Goal: Task Accomplishment & Management: Complete application form

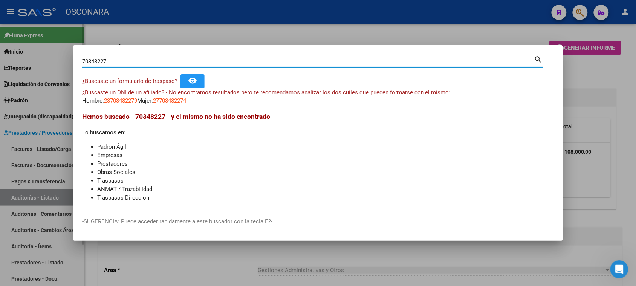
click at [64, 118] on div at bounding box center [318, 143] width 636 height 286
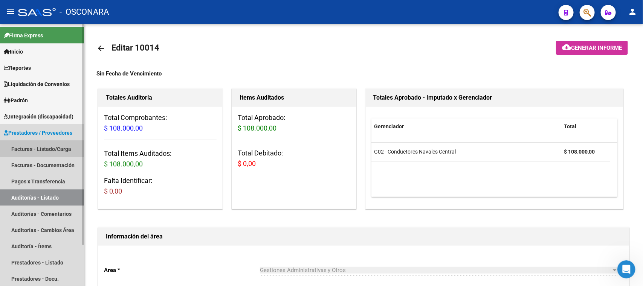
click at [56, 145] on link "Facturas - Listado/Carga" at bounding box center [42, 149] width 84 height 16
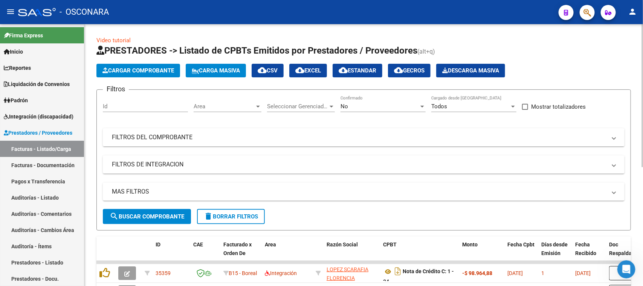
click at [130, 67] on span "Cargar Comprobante" at bounding box center [139, 70] width 72 height 7
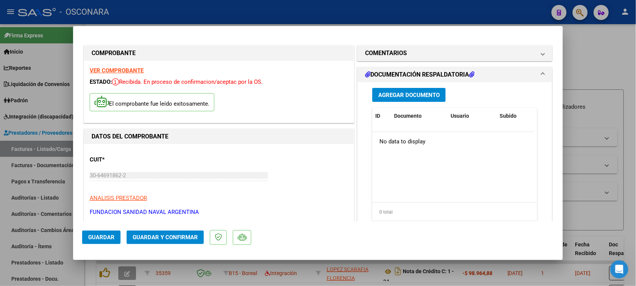
click at [396, 95] on span "Agregar Documento" at bounding box center [408, 95] width 61 height 7
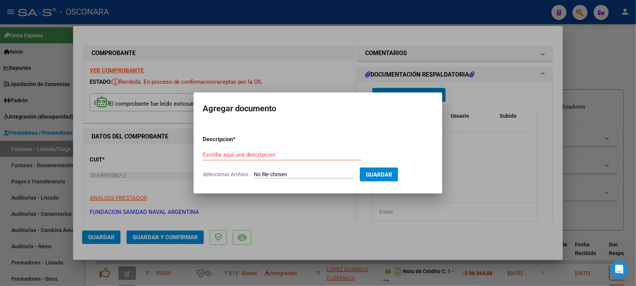
type input "C:\fakepath\1-Liq0154 Osconara.pdf"
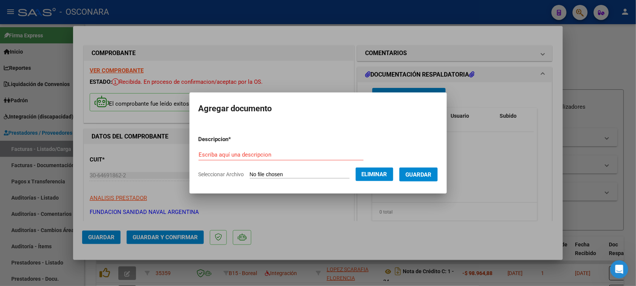
click at [221, 148] on form "Descripcion * Escriba aquí una descripcion Seleccionar Archivo Eliminar Guardar" at bounding box center [318, 156] width 239 height 55
click at [221, 155] on input "Escriba aquí una descripcion" at bounding box center [281, 154] width 165 height 7
type input "DOC RESPALDATORIA"
click at [432, 173] on span "Guardar" at bounding box center [419, 174] width 26 height 7
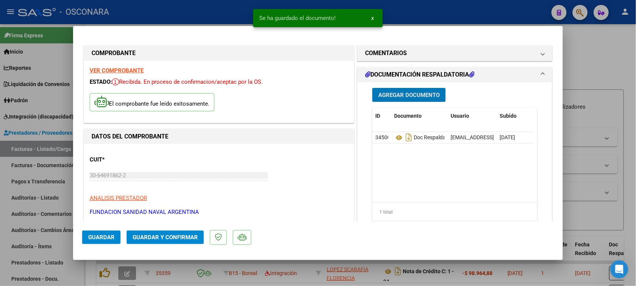
click at [410, 92] on span "Agregar Documento" at bounding box center [408, 95] width 61 height 7
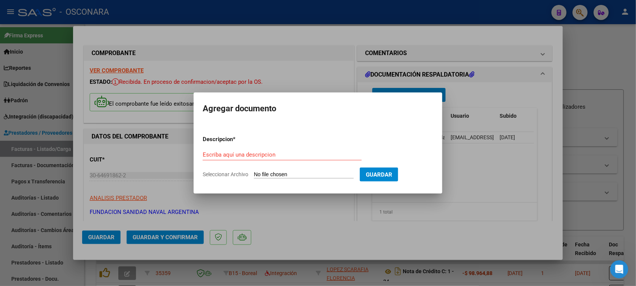
type input "C:\fakepath\Osconara [DATE] al [DATE].pdf"
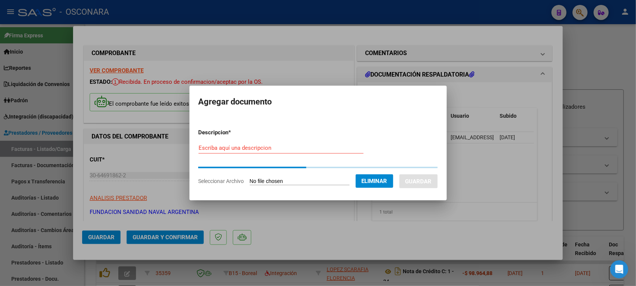
click at [237, 148] on input "Escriba aquí una descripcion" at bounding box center [281, 147] width 165 height 7
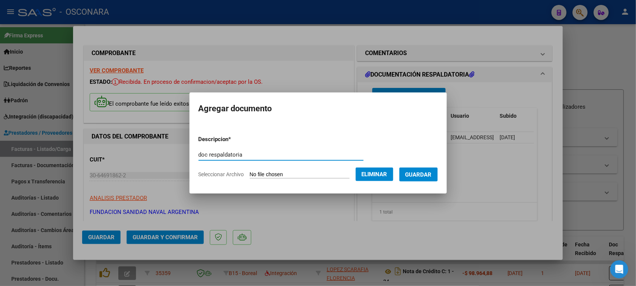
type input "doc respaldatoria"
click at [436, 179] on button "Guardar" at bounding box center [419, 174] width 38 height 14
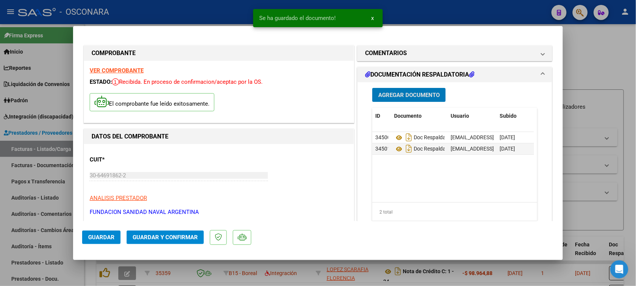
click at [593, 70] on div at bounding box center [318, 143] width 636 height 286
type input "$ 0,00"
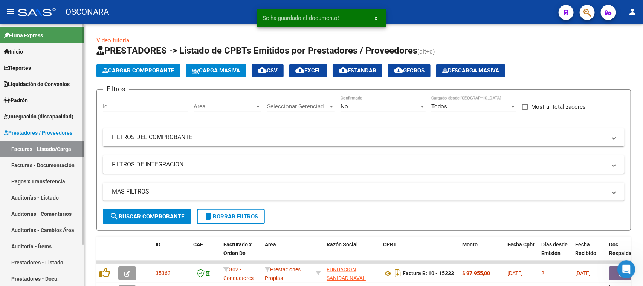
click at [33, 193] on link "Auditorías - Listado" at bounding box center [42, 197] width 84 height 16
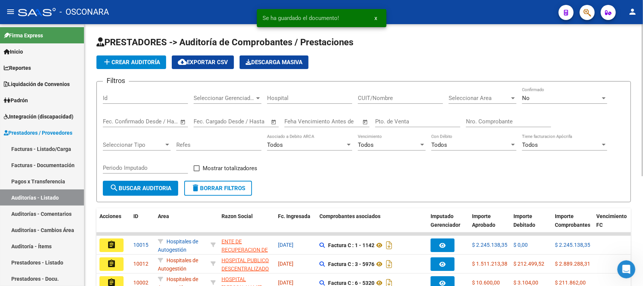
click at [125, 61] on span "add Crear Auditoría" at bounding box center [132, 62] width 58 height 7
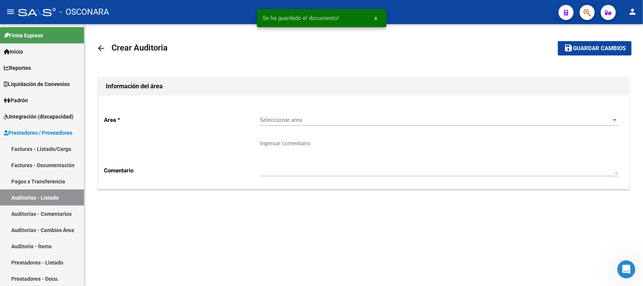
click at [357, 123] on div "Seleccionar area Seleccionar area" at bounding box center [439, 117] width 359 height 16
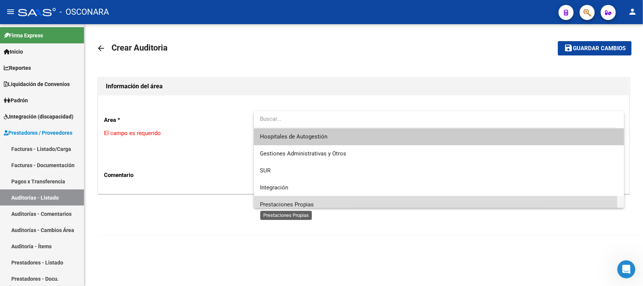
click at [293, 206] on span "Prestaciones Propias" at bounding box center [287, 204] width 54 height 7
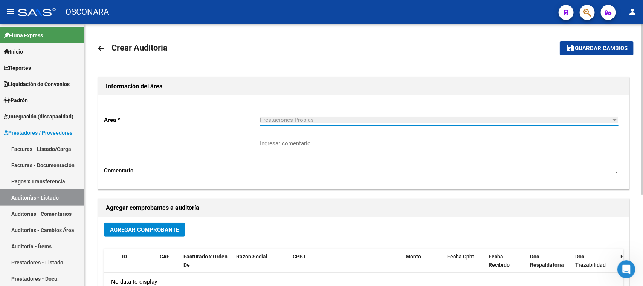
click at [125, 234] on button "Agregar Comprobante" at bounding box center [144, 229] width 81 height 14
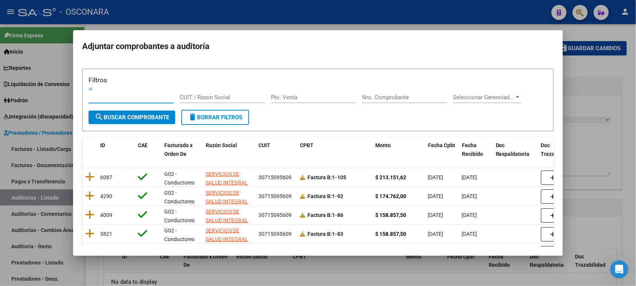
click at [588, 82] on div at bounding box center [318, 143] width 636 height 286
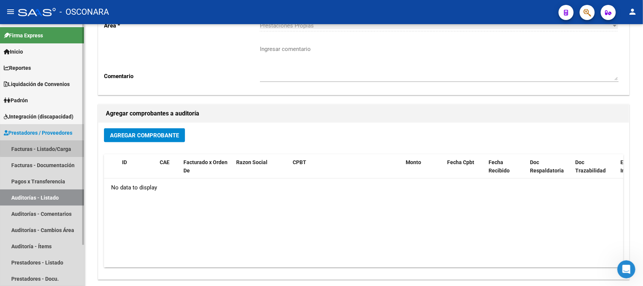
click at [47, 146] on link "Facturas - Listado/Carga" at bounding box center [42, 149] width 84 height 16
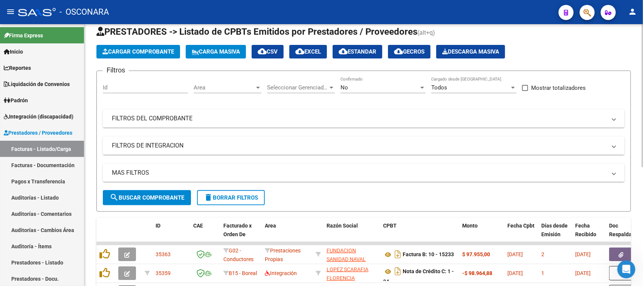
scroll to position [94, 0]
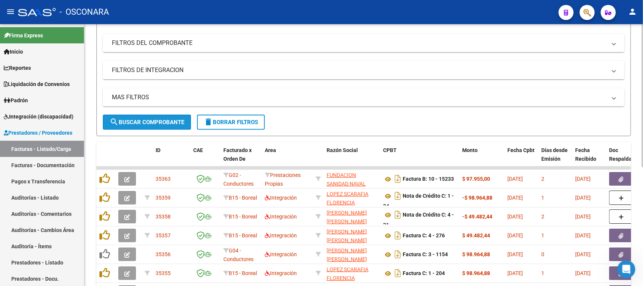
click at [142, 119] on span "search Buscar Comprobante" at bounding box center [147, 122] width 75 height 7
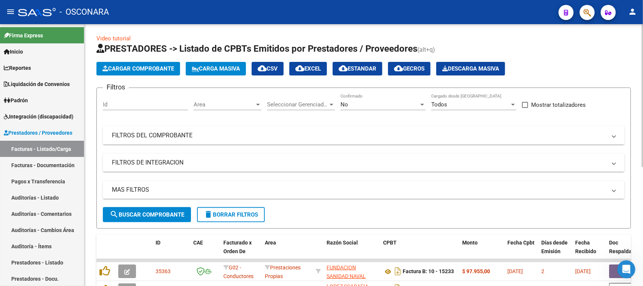
scroll to position [0, 0]
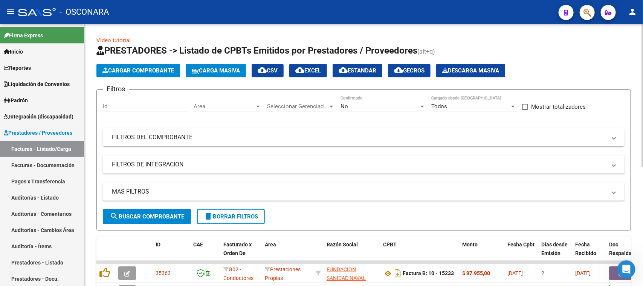
click at [286, 134] on mat-panel-title "FILTROS DEL COMPROBANTE" at bounding box center [359, 137] width 495 height 8
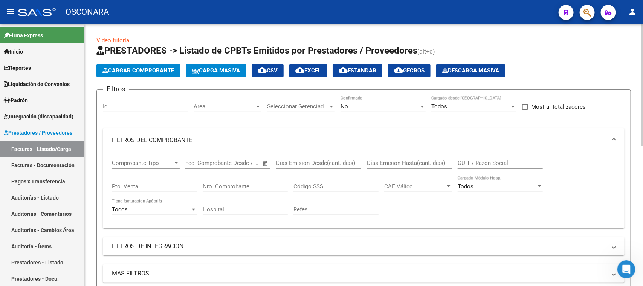
click at [130, 185] on input "Pto. Venta" at bounding box center [154, 186] width 85 height 7
click at [237, 183] on input "Nro. Comprobante" at bounding box center [245, 186] width 85 height 7
click at [390, 108] on div "No" at bounding box center [380, 106] width 78 height 7
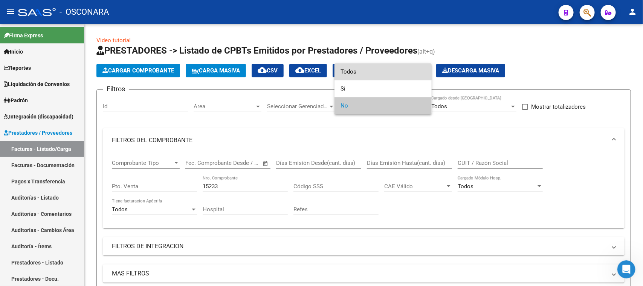
click at [372, 70] on span "Todos" at bounding box center [383, 71] width 85 height 17
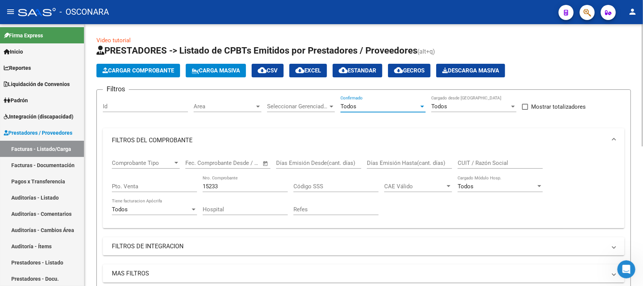
click at [244, 187] on input "15233" at bounding box center [245, 186] width 85 height 7
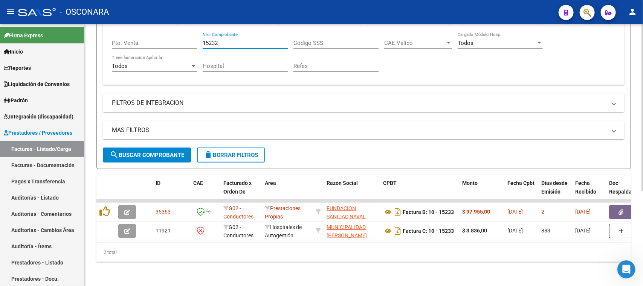
scroll to position [149, 0]
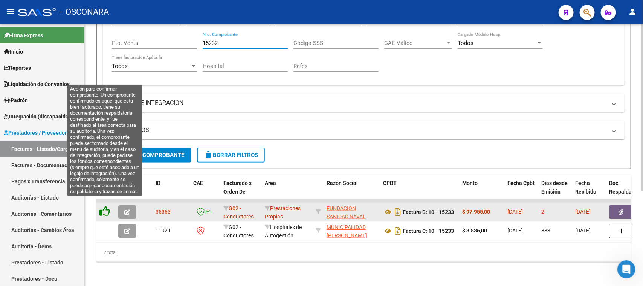
type input "15232"
click at [103, 206] on icon at bounding box center [105, 211] width 11 height 11
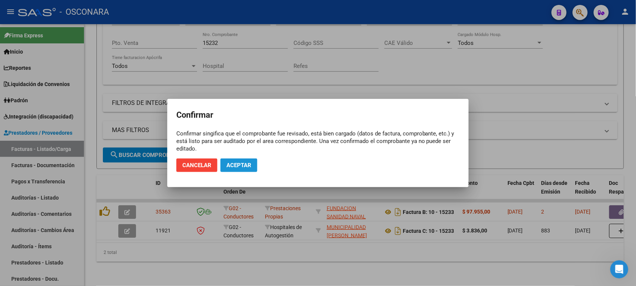
click at [240, 165] on span "Aceptar" at bounding box center [239, 165] width 25 height 7
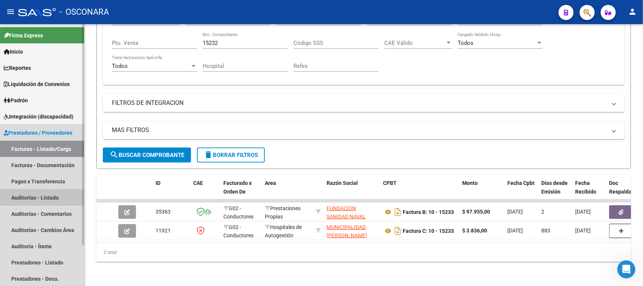
click at [36, 198] on link "Auditorías - Listado" at bounding box center [42, 197] width 84 height 16
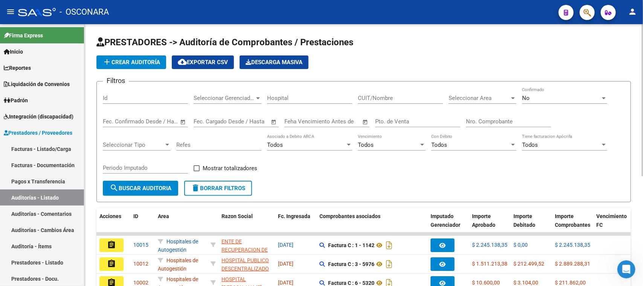
click at [141, 54] on app-list-header "PRESTADORES -> Auditoría de Comprobantes / Prestaciones add Crear Auditoría clo…" at bounding box center [363, 119] width 535 height 166
click at [127, 64] on span "add Crear Auditoría" at bounding box center [132, 62] width 58 height 7
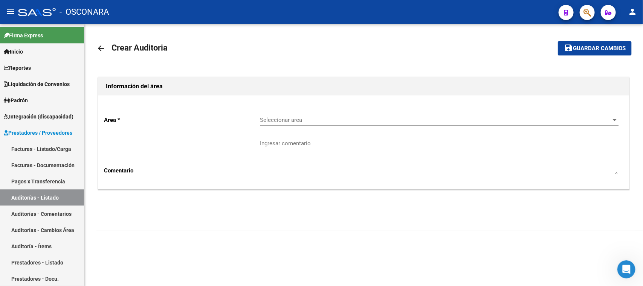
click at [307, 123] on span "Seleccionar area" at bounding box center [436, 119] width 352 height 7
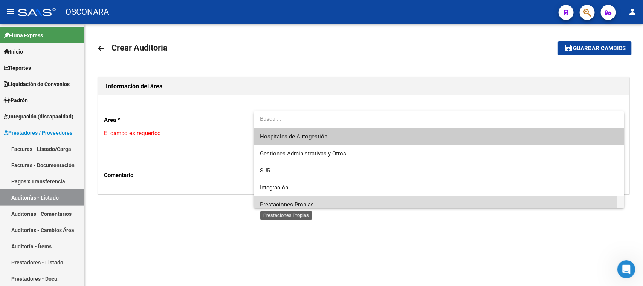
click at [303, 202] on span "Prestaciones Propias" at bounding box center [287, 204] width 54 height 7
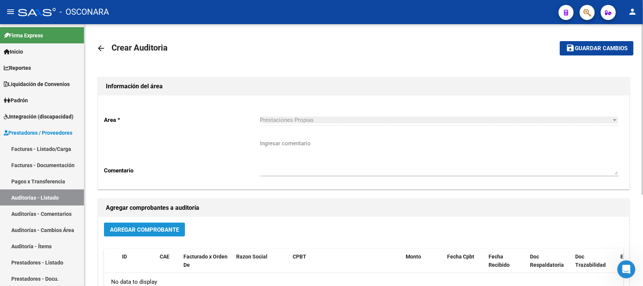
click at [138, 228] on span "Agregar Comprobante" at bounding box center [144, 229] width 69 height 7
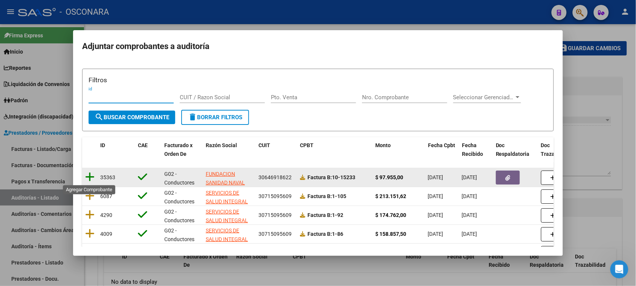
click at [86, 177] on icon at bounding box center [89, 177] width 9 height 11
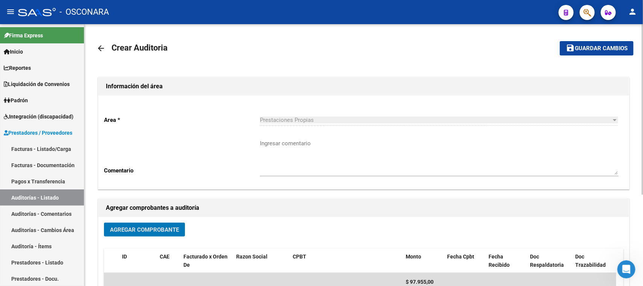
click at [617, 46] on span "Guardar cambios" at bounding box center [601, 48] width 53 height 7
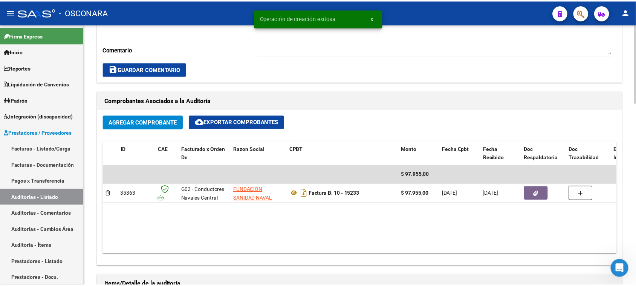
scroll to position [377, 0]
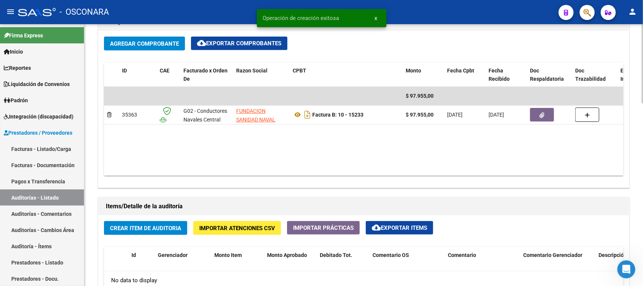
click at [152, 222] on button "Crear Item de Auditoria" at bounding box center [145, 228] width 83 height 14
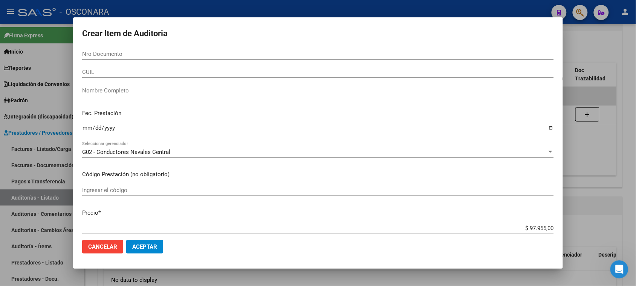
click at [599, 42] on div at bounding box center [318, 143] width 636 height 286
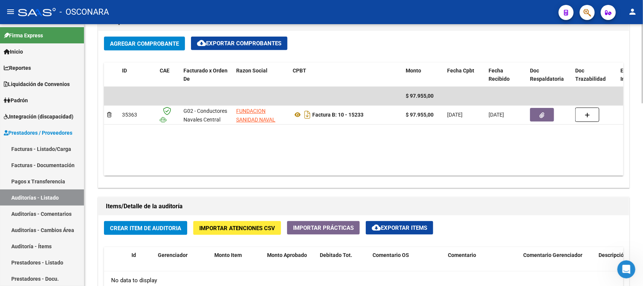
click at [155, 228] on span "Crear Item de Auditoria" at bounding box center [145, 228] width 71 height 7
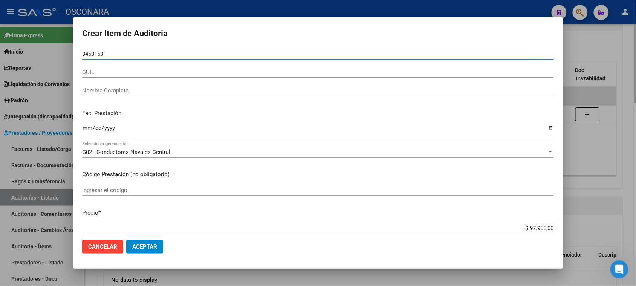
type input "34531538"
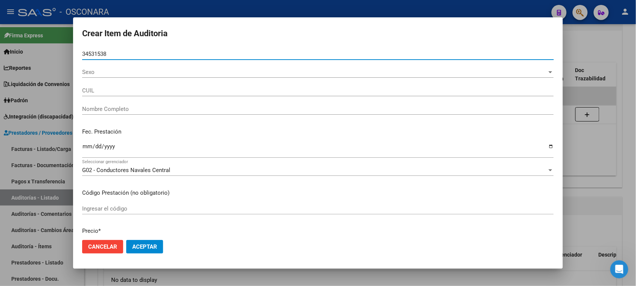
type input "20345315382"
type input "[PERSON_NAME]"
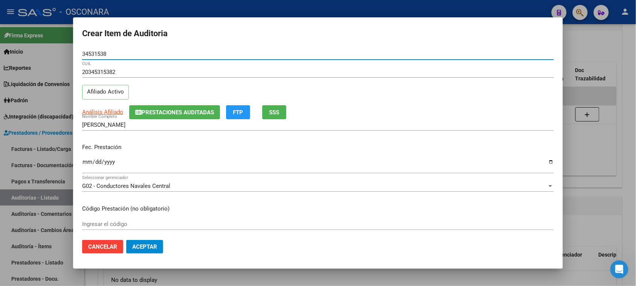
type input "34531538"
click at [83, 163] on input "Ingresar la fecha" at bounding box center [318, 165] width 472 height 12
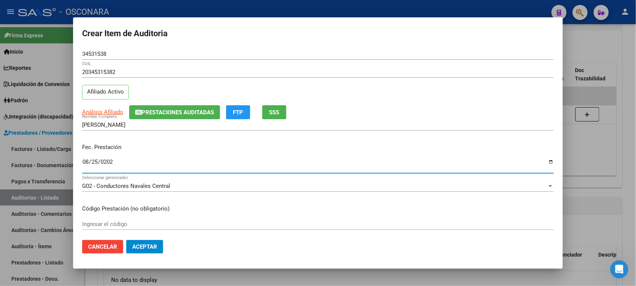
type input "[DATE]"
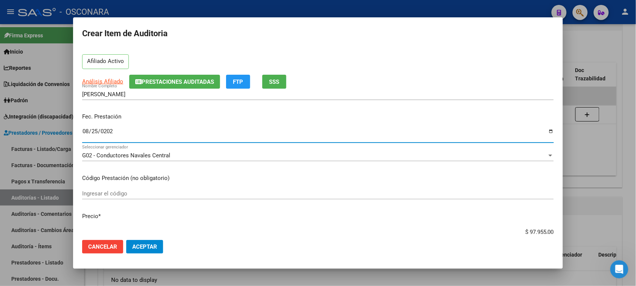
scroll to position [47, 0]
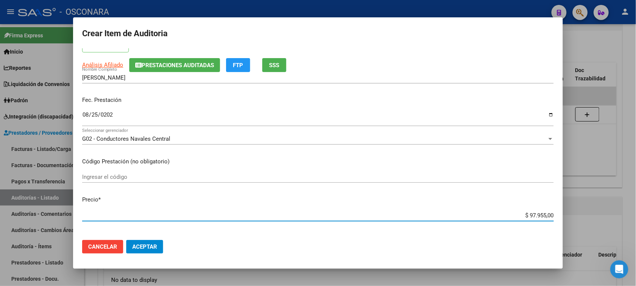
drag, startPoint x: 522, startPoint y: 214, endPoint x: 602, endPoint y: 213, distance: 79.9
click at [602, 213] on div "Crear Item de Auditoria 34531538 Nro Documento 20345315382 CUIL Afiliado Activo…" at bounding box center [318, 143] width 636 height 286
type input "$ 0,01"
type input "$ 0,15"
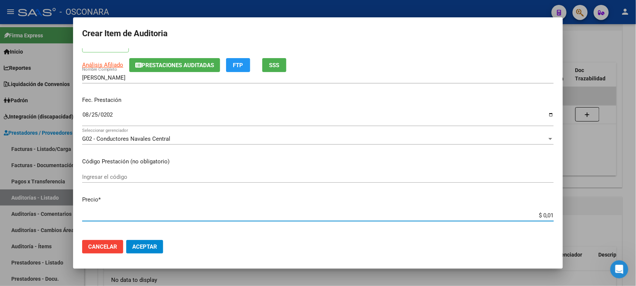
type input "$ 0,15"
type input "$ 1,56"
type input "$ 15,68"
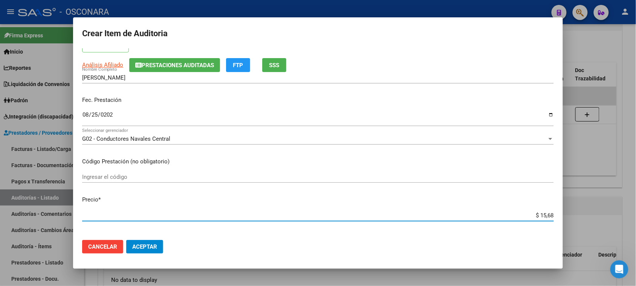
type input "$ 156,87"
type input "$ 1.568,70"
type input "$ 15.687,00"
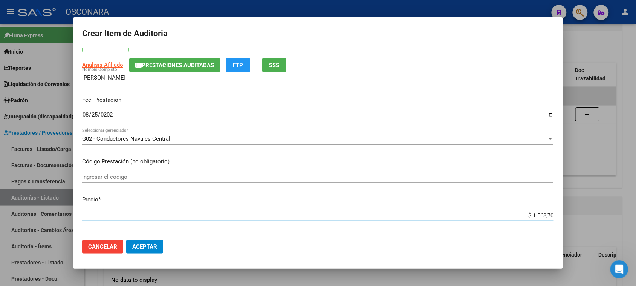
type input "$ 15.687,00"
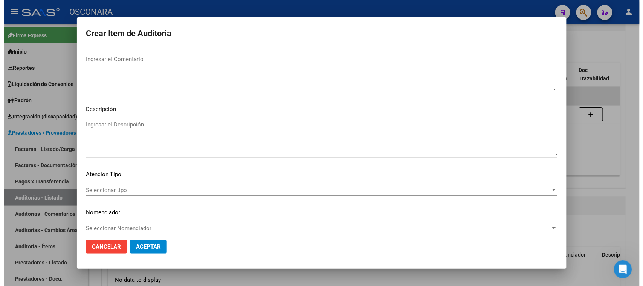
scroll to position [492, 0]
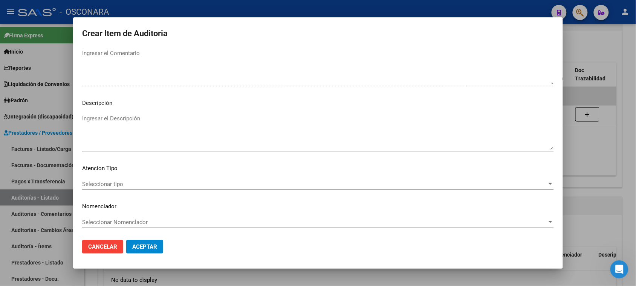
click at [138, 133] on textarea "Ingresar el Descripción" at bounding box center [318, 131] width 472 height 35
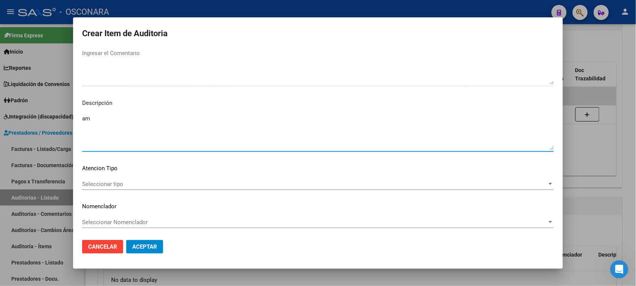
type textarea "a"
type textarea "AMBULATORIO"
click at [110, 181] on span "Seleccionar tipo" at bounding box center [314, 184] width 465 height 7
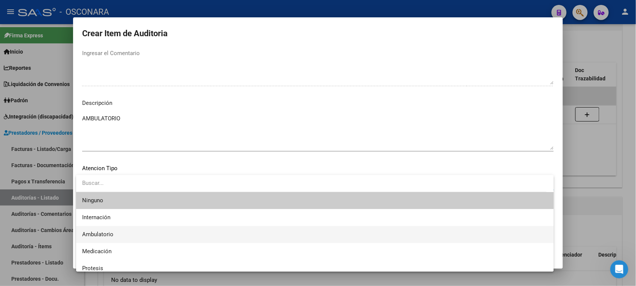
click at [111, 230] on span "Ambulatorio" at bounding box center [315, 234] width 466 height 17
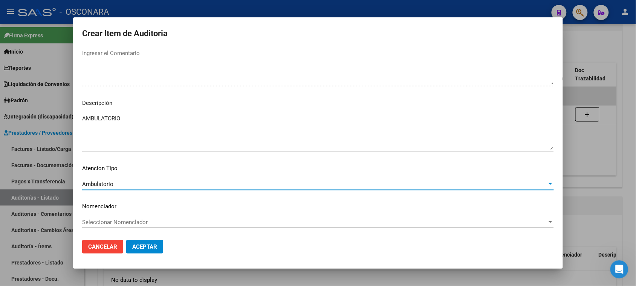
click at [134, 248] on span "Aceptar" at bounding box center [144, 246] width 25 height 7
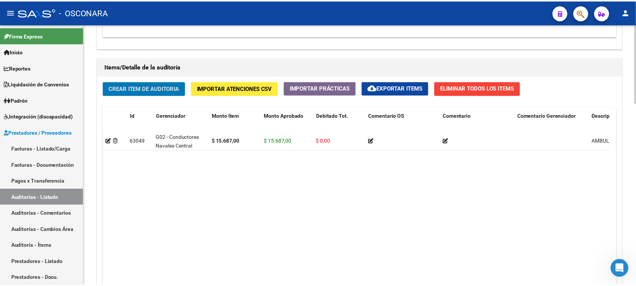
scroll to position [518, 0]
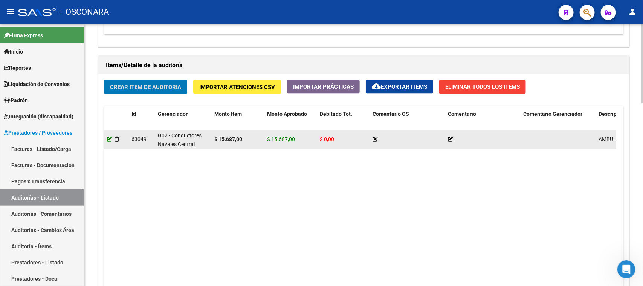
click at [108, 140] on icon at bounding box center [109, 138] width 5 height 5
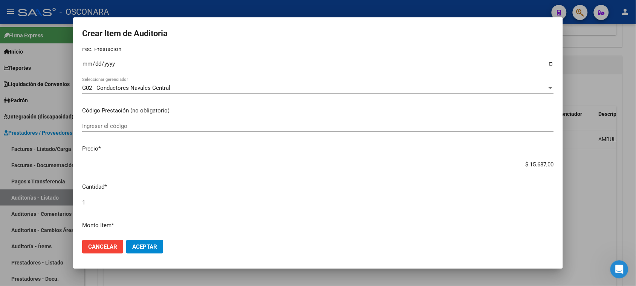
scroll to position [94, 0]
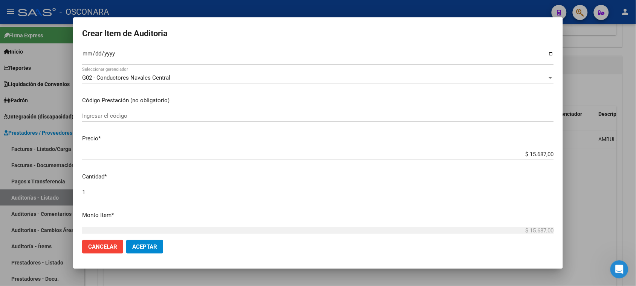
click at [95, 193] on input "1" at bounding box center [318, 192] width 472 height 7
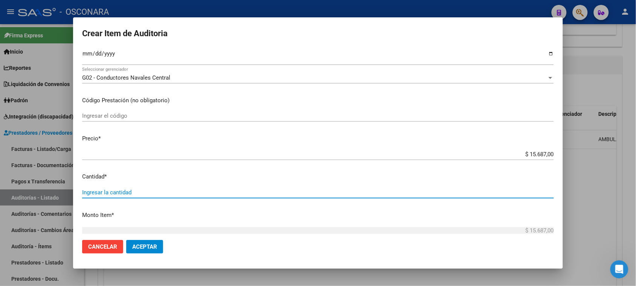
type input "2"
type input "$ 31.374,00"
type input "2"
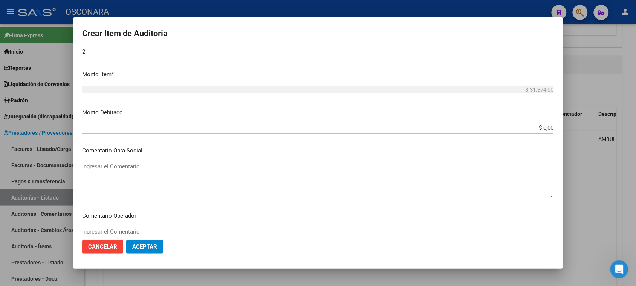
scroll to position [236, 0]
click at [146, 237] on mat-dialog-actions "Cancelar Aceptar" at bounding box center [318, 247] width 472 height 26
click at [146, 242] on button "Aceptar" at bounding box center [144, 247] width 37 height 14
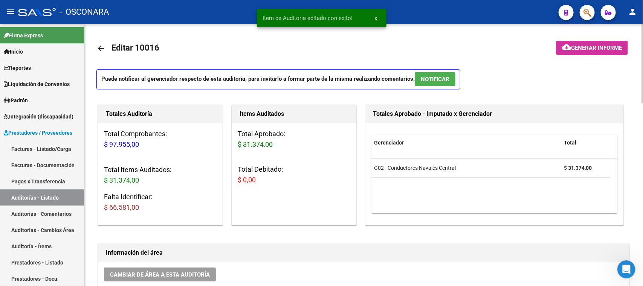
scroll to position [188, 0]
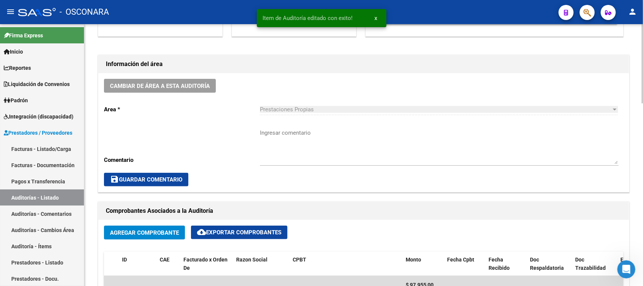
click at [156, 233] on span "Agregar Comprobante" at bounding box center [144, 232] width 69 height 7
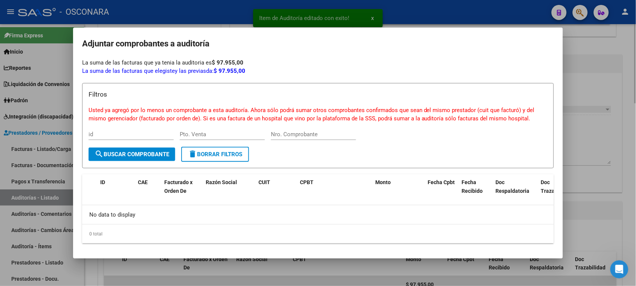
drag, startPoint x: 610, startPoint y: 123, endPoint x: 602, endPoint y: 127, distance: 8.9
click at [609, 123] on div at bounding box center [318, 143] width 636 height 286
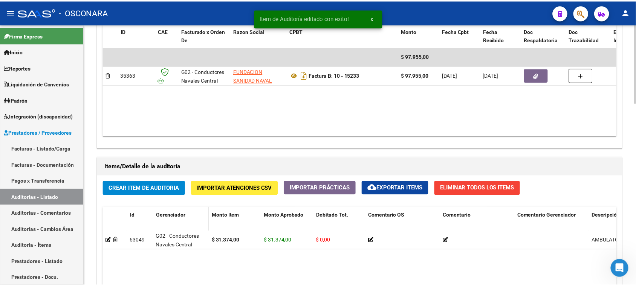
scroll to position [471, 0]
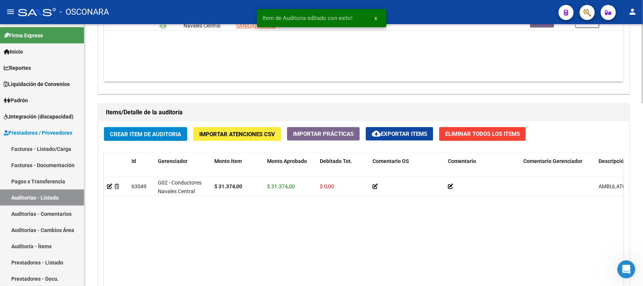
click at [158, 129] on button "Crear Item de Auditoria" at bounding box center [145, 134] width 83 height 14
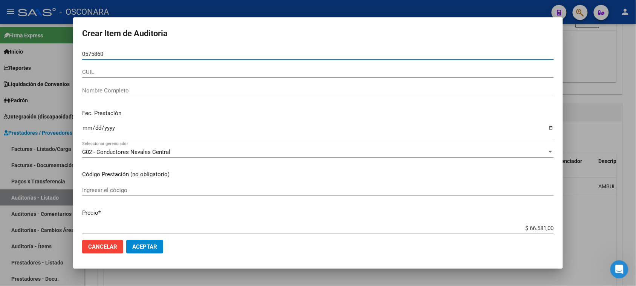
type input "05758601"
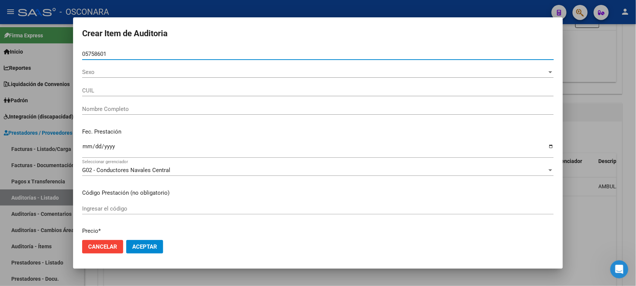
type input "27057586015"
type input "MONZON ROSALINA"
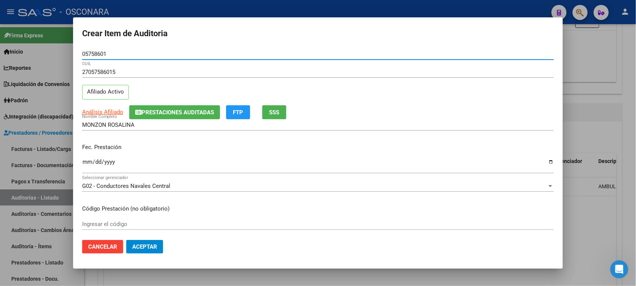
type input "05758601"
click at [85, 164] on input "Ingresar la fecha" at bounding box center [318, 165] width 472 height 12
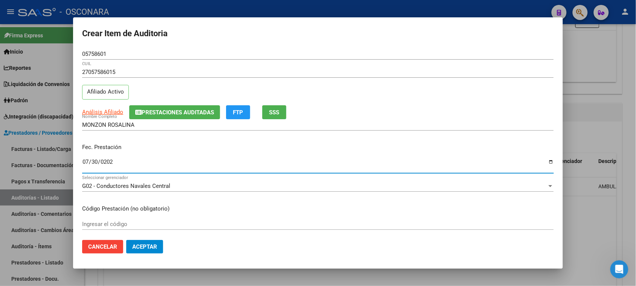
type input "[DATE]"
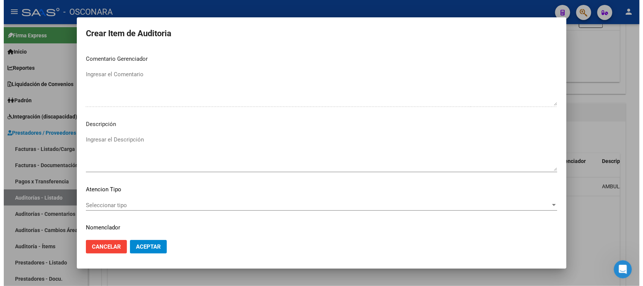
scroll to position [492, 0]
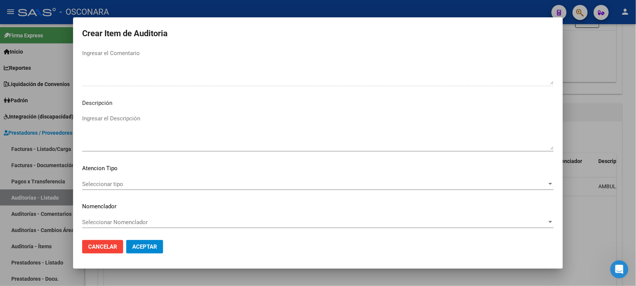
click at [113, 123] on textarea "Ingresar el Descripción" at bounding box center [318, 131] width 472 height 35
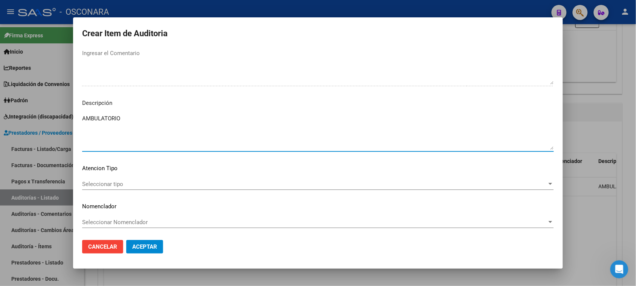
type textarea "AMBULATORIO"
click at [112, 183] on span "Seleccionar tipo" at bounding box center [314, 184] width 465 height 7
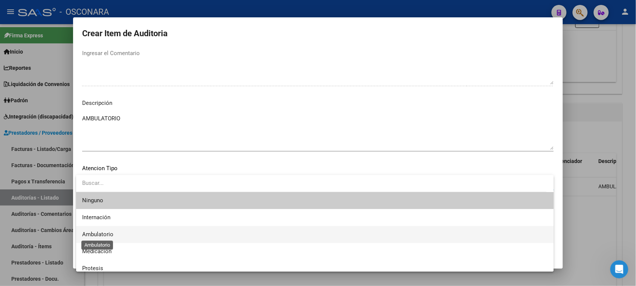
click at [106, 233] on span "Ambulatorio" at bounding box center [97, 234] width 31 height 7
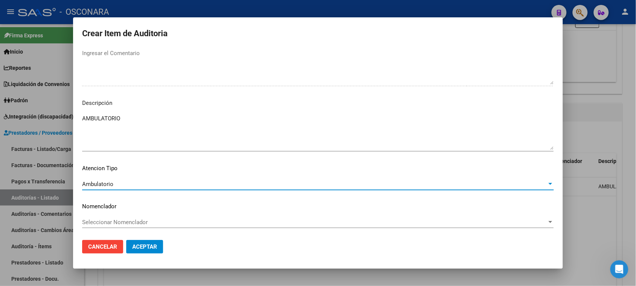
click at [139, 242] on button "Aceptar" at bounding box center [144, 247] width 37 height 14
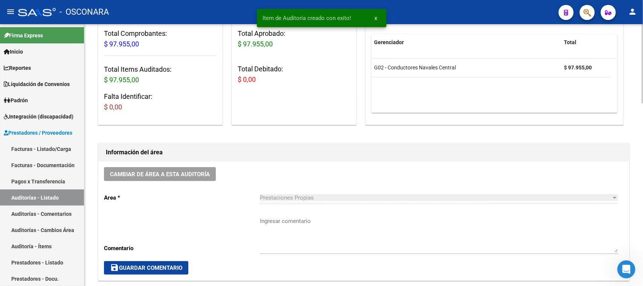
scroll to position [0, 0]
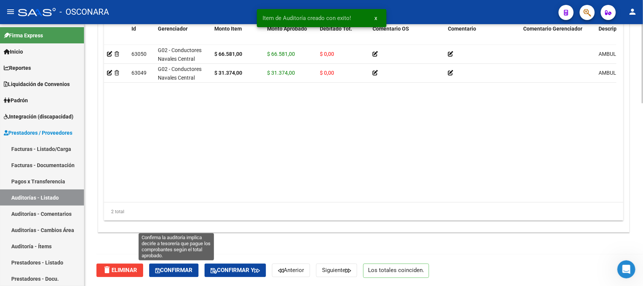
click at [177, 273] on button "Confirmar" at bounding box center [173, 270] width 49 height 14
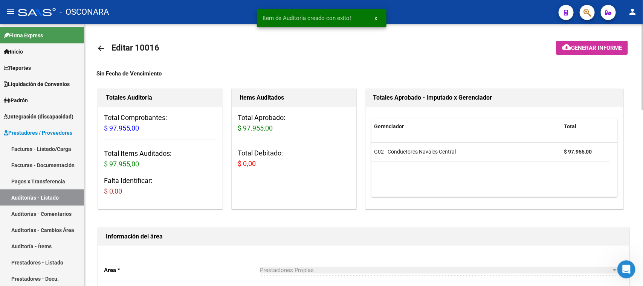
type input "202509"
click at [582, 43] on button "cloud_download Generar informe" at bounding box center [592, 48] width 72 height 14
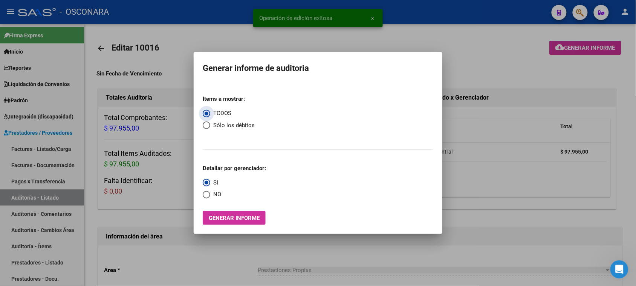
click at [232, 217] on span "Generar informe" at bounding box center [234, 217] width 51 height 7
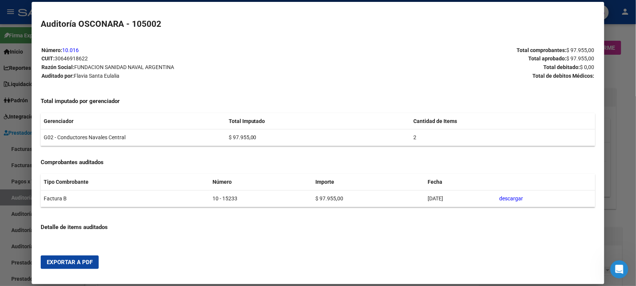
click at [77, 259] on span "Exportar a PDF" at bounding box center [70, 262] width 46 height 7
click at [621, 81] on div at bounding box center [318, 143] width 636 height 286
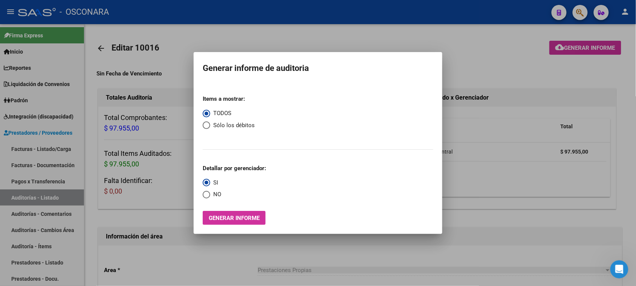
click at [488, 58] on div at bounding box center [318, 143] width 636 height 286
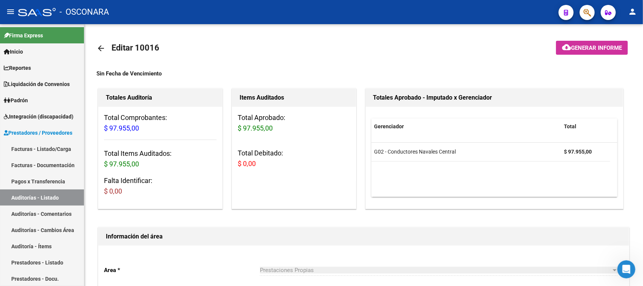
click at [579, 12] on div at bounding box center [584, 12] width 21 height 15
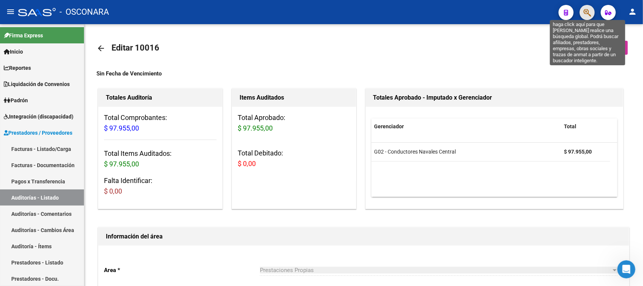
click at [587, 12] on icon "button" at bounding box center [588, 12] width 8 height 9
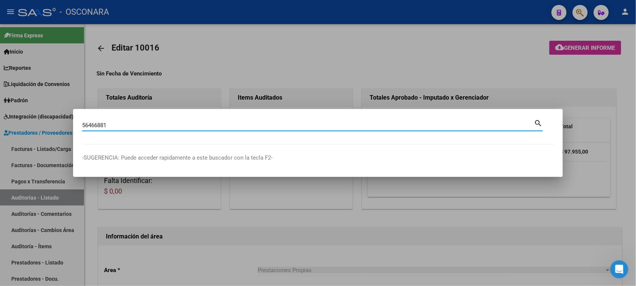
type input "56466881"
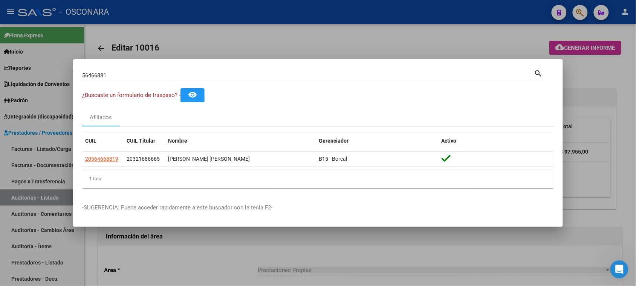
click at [25, 150] on div at bounding box center [318, 143] width 636 height 286
click at [25, 150] on link "Facturas - Listado/Carga" at bounding box center [42, 149] width 84 height 16
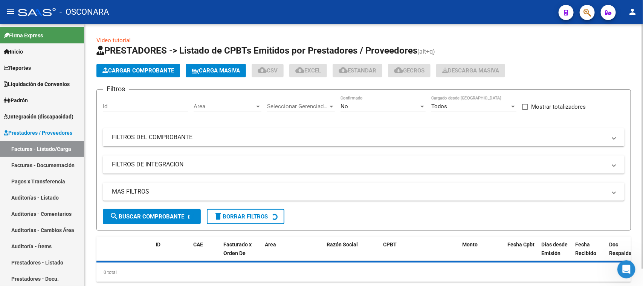
click at [130, 67] on span "Cargar Comprobante" at bounding box center [139, 70] width 72 height 7
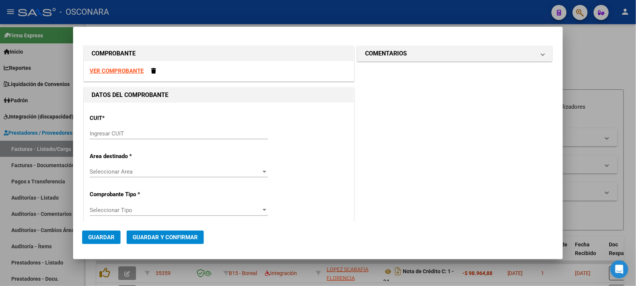
click at [152, 130] on input "Ingresar CUIT" at bounding box center [179, 133] width 178 height 7
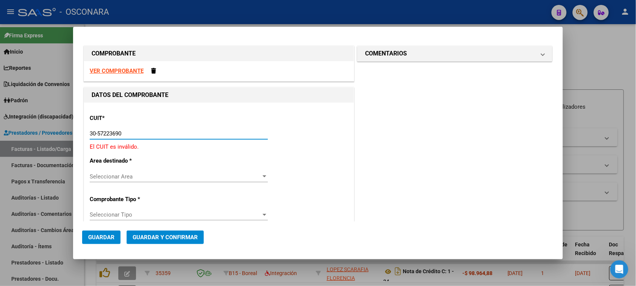
type input "30-57223690-7"
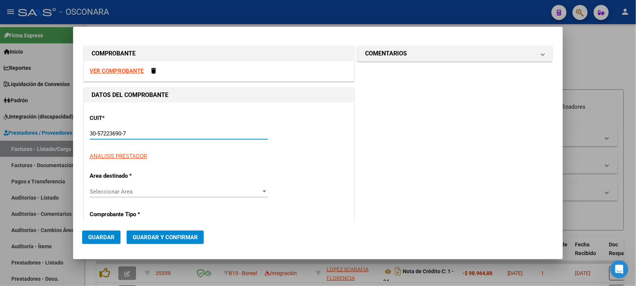
type input "13"
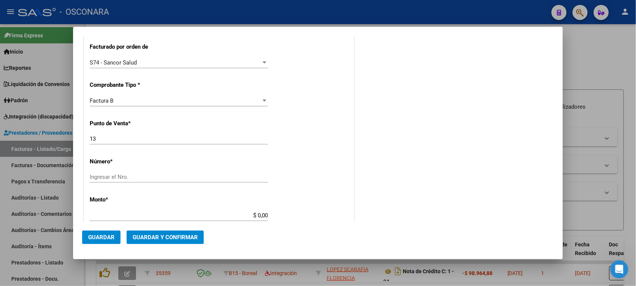
scroll to position [188, 0]
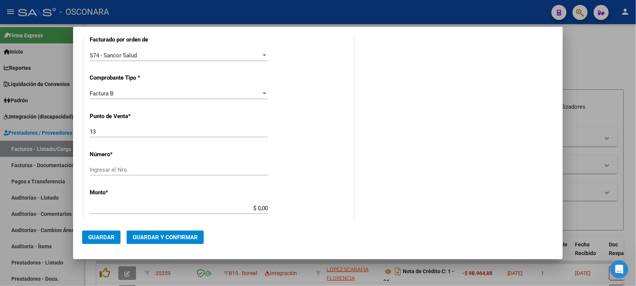
type input "30-57223690-7"
click at [112, 138] on div "13 Ingresar el Nro." at bounding box center [179, 135] width 178 height 18
click at [112, 131] on input "13" at bounding box center [179, 131] width 178 height 7
type input "12"
click at [106, 168] on input "Ingresar el Nro." at bounding box center [179, 169] width 178 height 7
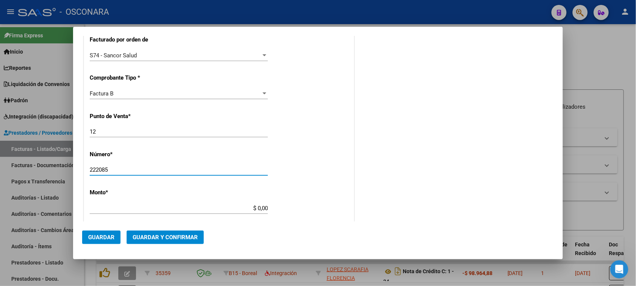
type input "222085"
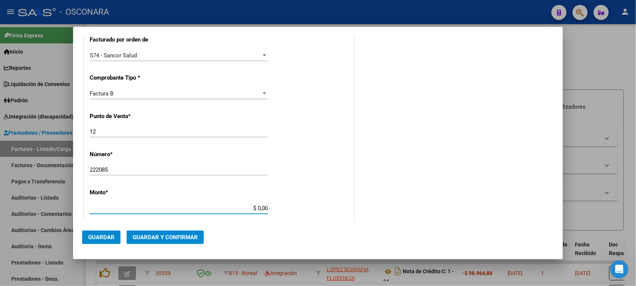
drag, startPoint x: 271, startPoint y: 207, endPoint x: 321, endPoint y: 203, distance: 50.7
click at [321, 204] on div "CUIT * 30-57223690-7 Ingresar CUIT ANALISIS PRESTADOR SANATORIO [PERSON_NAME] S…" at bounding box center [219, 200] width 270 height 573
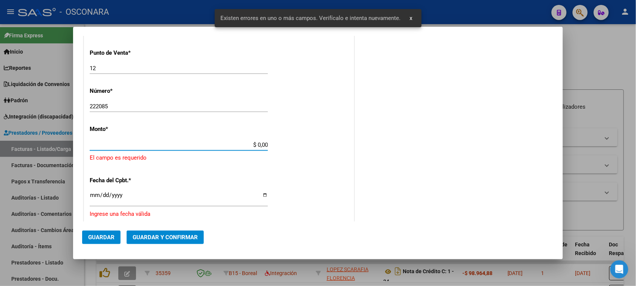
scroll to position [264, 0]
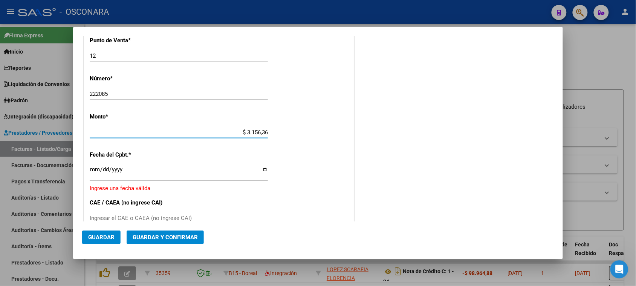
type input "$ 31.563,67"
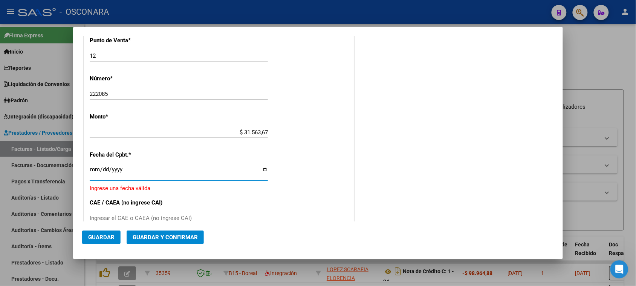
click at [93, 172] on input "Ingresar la fecha" at bounding box center [179, 172] width 178 height 12
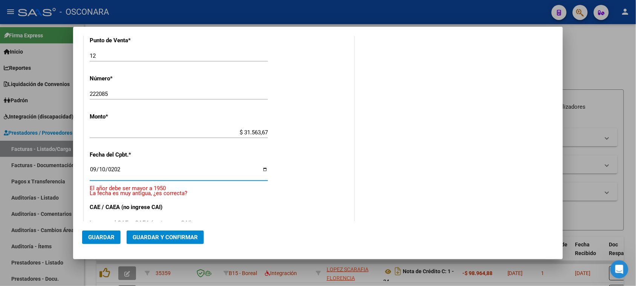
type input "[DATE]"
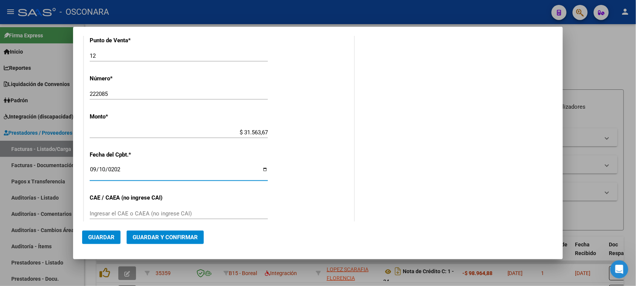
click at [149, 231] on button "Guardar y Confirmar" at bounding box center [165, 237] width 77 height 14
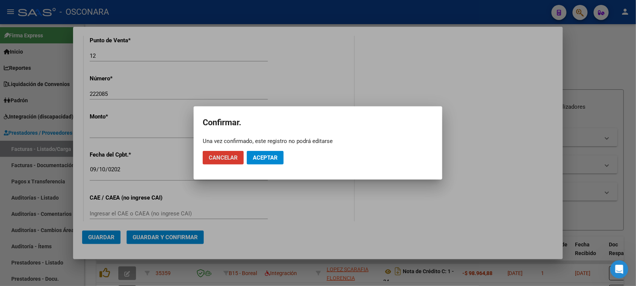
click at [265, 157] on span "Aceptar" at bounding box center [265, 157] width 25 height 7
click at [264, 159] on span "Guardar igualmente." at bounding box center [285, 157] width 64 height 7
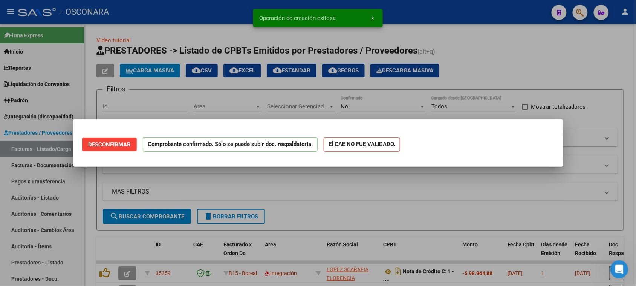
scroll to position [0, 0]
